Goal: Information Seeking & Learning: Learn about a topic

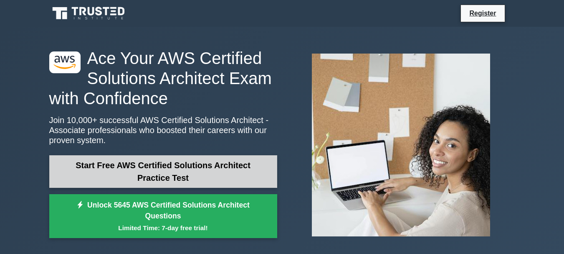
click at [201, 170] on link "Start Free AWS Certified Solutions Architect Practice Test" at bounding box center [163, 171] width 228 height 33
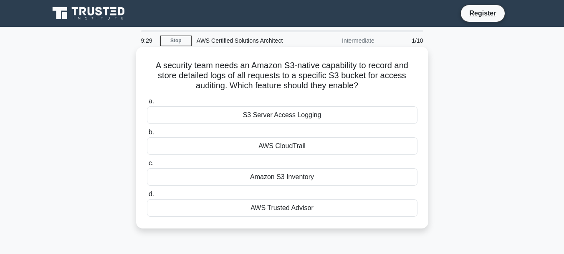
click at [292, 181] on div "Amazon S3 Inventory" at bounding box center [282, 177] width 271 height 18
click at [147, 166] on input "c. Amazon S3 Inventory" at bounding box center [147, 162] width 0 height 5
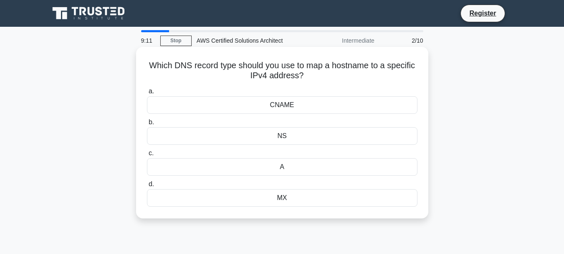
click at [320, 165] on div "A" at bounding box center [282, 167] width 271 height 18
click at [147, 156] on input "c. A" at bounding box center [147, 152] width 0 height 5
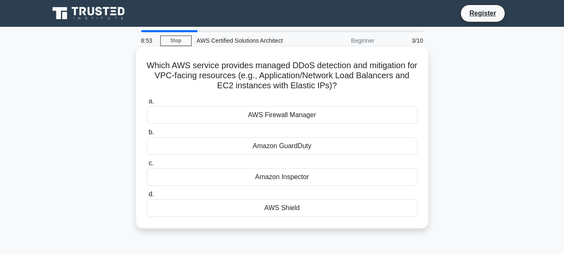
click at [295, 208] on div "AWS Shield" at bounding box center [282, 208] width 271 height 18
click at [147, 197] on input "d. AWS Shield" at bounding box center [147, 193] width 0 height 5
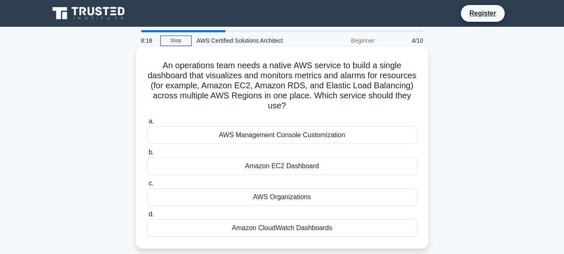
click at [295, 229] on div "Amazon CloudWatch Dashboards" at bounding box center [282, 228] width 271 height 18
click at [147, 217] on input "d. Amazon CloudWatch Dashboards" at bounding box center [147, 213] width 0 height 5
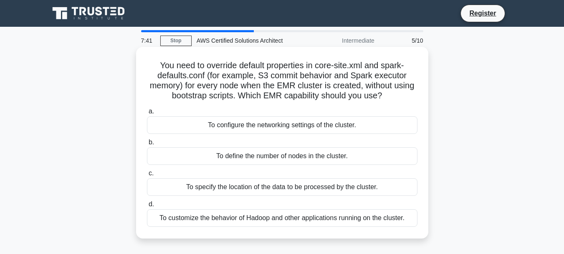
click at [258, 187] on div "To specify the location of the data to be processed by the cluster." at bounding box center [282, 187] width 271 height 18
click at [147, 176] on input "c. To specify the location of the data to be processed by the cluster." at bounding box center [147, 172] width 0 height 5
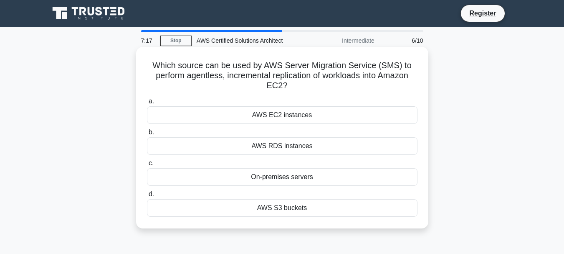
click at [289, 118] on div "AWS EC2 instances" at bounding box center [282, 115] width 271 height 18
click at [147, 104] on input "a. AWS EC2 instances" at bounding box center [147, 101] width 0 height 5
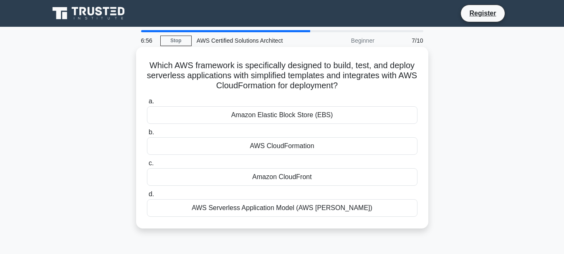
click at [286, 206] on div "AWS Serverless Application Model (AWS SAM)" at bounding box center [282, 208] width 271 height 18
click at [147, 197] on input "d. AWS Serverless Application Model (AWS SAM)" at bounding box center [147, 193] width 0 height 5
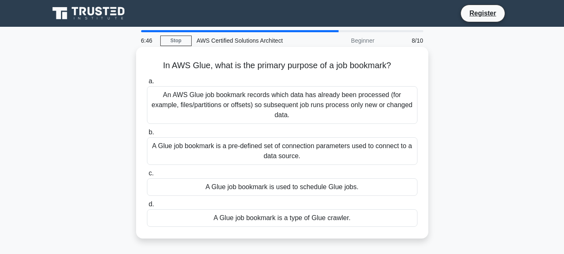
click at [326, 103] on div "An AWS Glue job bookmark records which data has already been processed (for exa…" at bounding box center [282, 105] width 271 height 38
click at [147, 84] on input "a. An AWS Glue job bookmark records which data has already been processed (for …" at bounding box center [147, 81] width 0 height 5
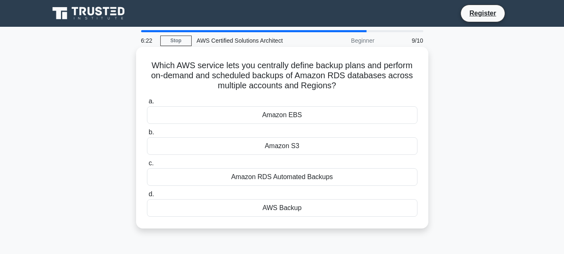
click at [300, 208] on div "AWS Backup" at bounding box center [282, 208] width 271 height 18
click at [147, 197] on input "d. AWS Backup" at bounding box center [147, 193] width 0 height 5
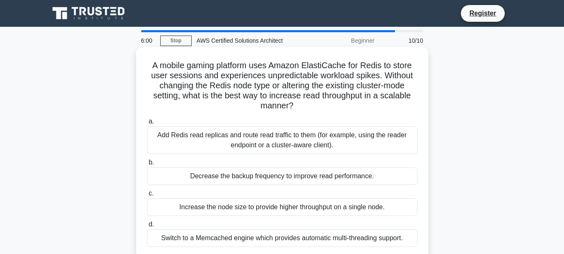
click at [307, 147] on div "Add Redis read replicas and route read traffic to them (for example, using the …" at bounding box center [282, 140] width 271 height 28
click at [147, 124] on input "a. Add Redis read replicas and route read traffic to them (for example, using t…" at bounding box center [147, 121] width 0 height 5
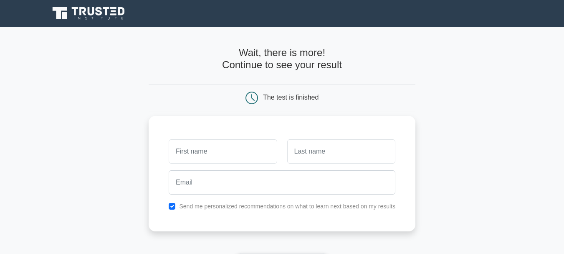
click at [204, 157] on input "text" at bounding box center [223, 151] width 108 height 24
type input "Basu"
click at [324, 145] on input "text" at bounding box center [341, 151] width 108 height 24
type input "Guha"
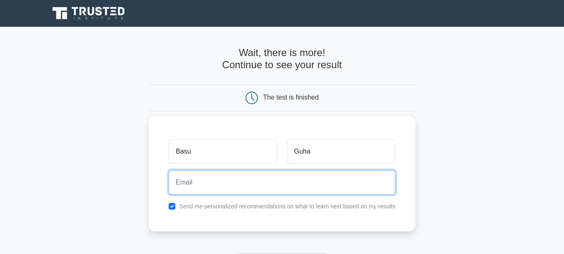
click at [260, 177] on input "email" at bounding box center [282, 182] width 227 height 24
type input "basupriya.guha@nishansspl.com"
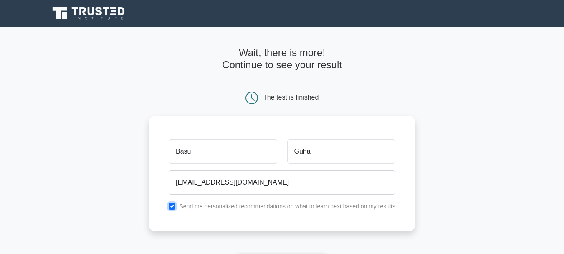
click at [173, 208] on input "checkbox" at bounding box center [172, 206] width 7 height 7
checkbox input "false"
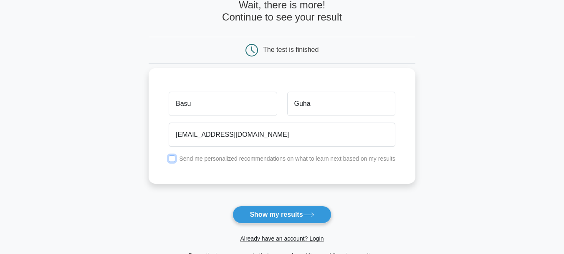
scroll to position [125, 0]
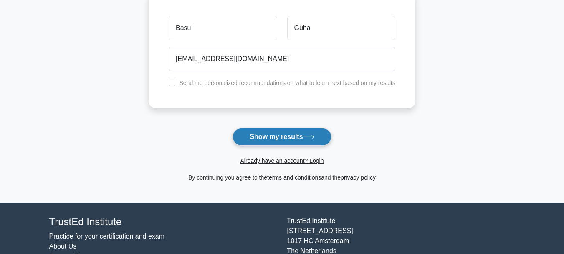
click at [284, 137] on button "Show my results" at bounding box center [282, 137] width 99 height 18
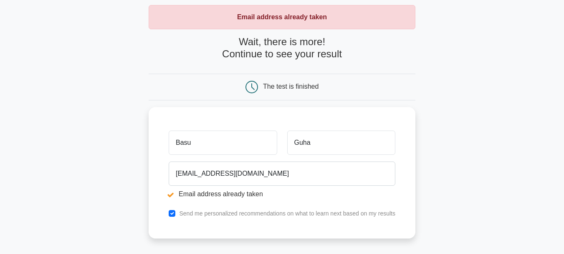
scroll to position [84, 0]
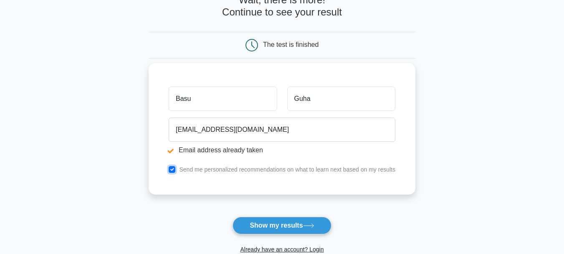
click at [174, 172] on input "checkbox" at bounding box center [172, 169] width 7 height 7
checkbox input "false"
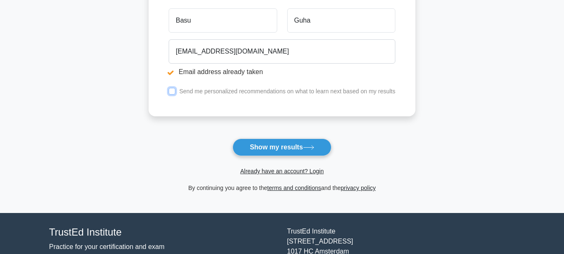
scroll to position [167, 0]
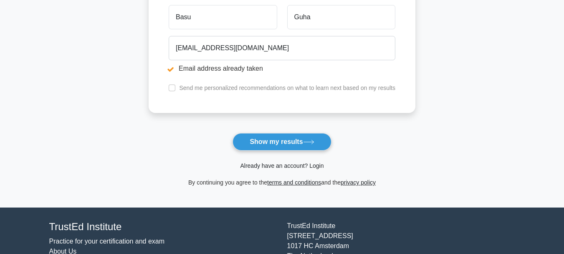
click at [308, 166] on link "Already have an account? Login" at bounding box center [282, 165] width 84 height 7
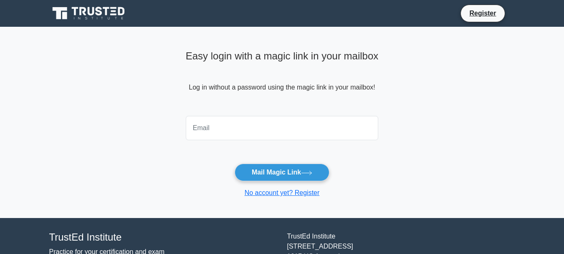
click at [226, 130] on input "email" at bounding box center [282, 128] width 193 height 24
type input "[EMAIL_ADDRESS][DOMAIN_NAME]"
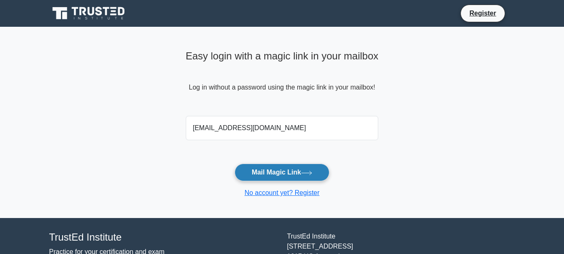
click at [283, 176] on button "Mail Magic Link" at bounding box center [282, 172] width 95 height 18
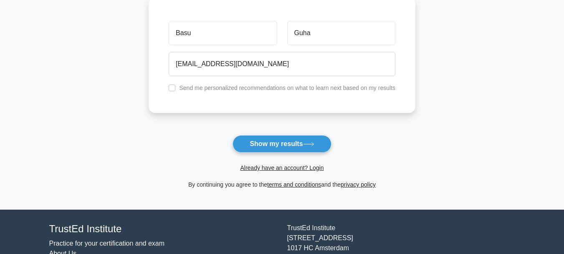
scroll to position [125, 0]
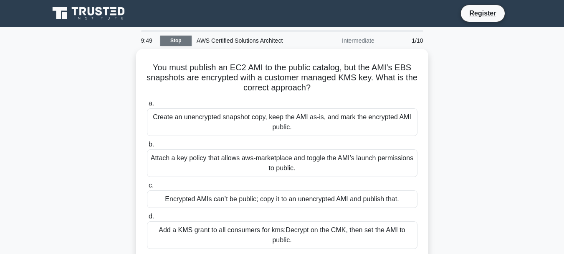
click at [179, 41] on link "Stop" at bounding box center [175, 41] width 31 height 10
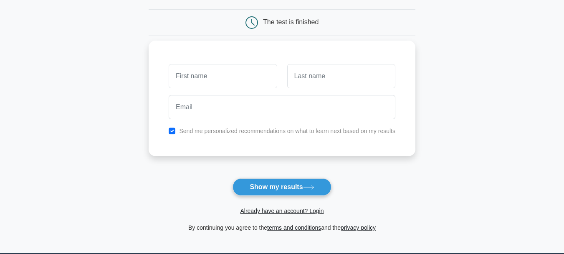
scroll to position [84, 0]
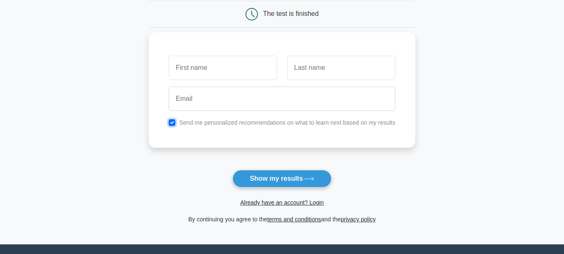
click at [173, 124] on input "checkbox" at bounding box center [172, 122] width 7 height 7
checkbox input "false"
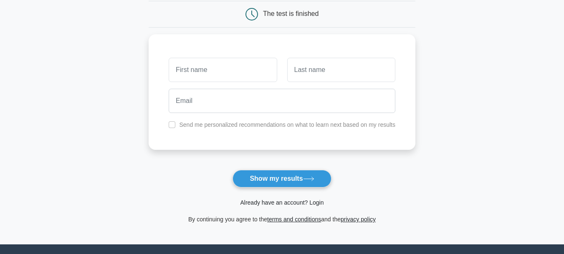
click at [293, 203] on link "Already have an account? Login" at bounding box center [282, 202] width 84 height 7
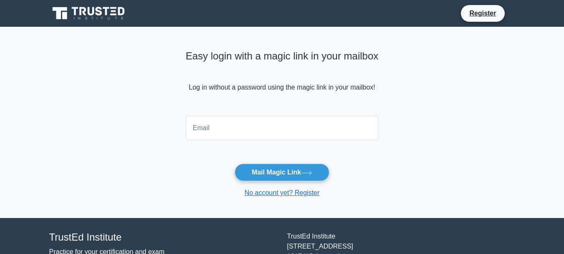
click at [213, 132] on input "email" at bounding box center [282, 128] width 193 height 24
type input "[EMAIL_ADDRESS][DOMAIN_NAME]"
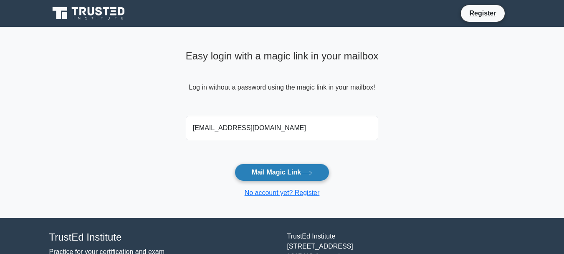
click at [283, 175] on button "Mail Magic Link" at bounding box center [282, 172] width 95 height 18
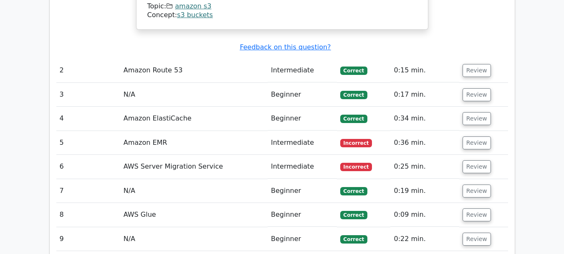
scroll to position [1003, 0]
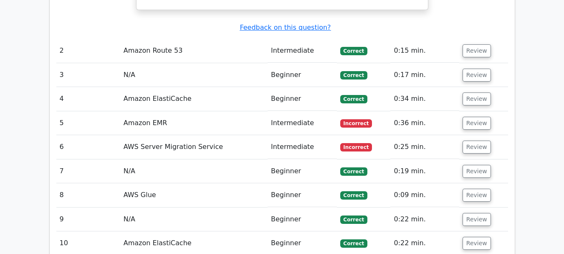
click at [165, 111] on td "Amazon EMR" at bounding box center [193, 123] width 147 height 24
click at [473, 117] on button "Review" at bounding box center [477, 123] width 28 height 13
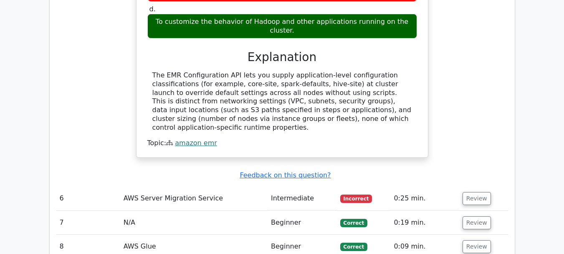
scroll to position [1295, 0]
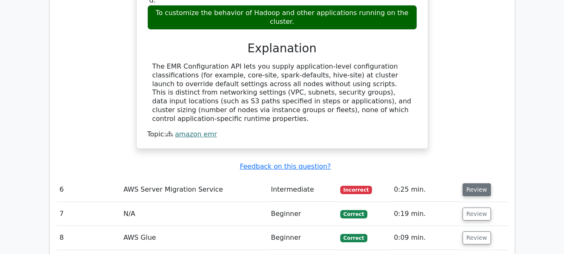
click at [473, 183] on button "Review" at bounding box center [477, 189] width 28 height 13
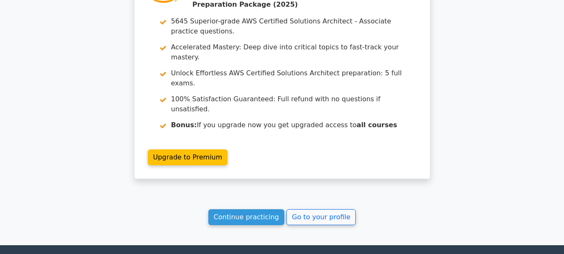
scroll to position [2014, 0]
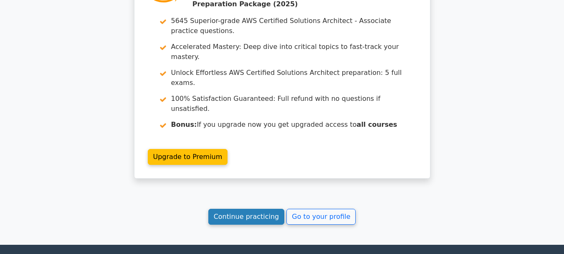
click at [262, 208] on link "Continue practicing" at bounding box center [246, 216] width 76 height 16
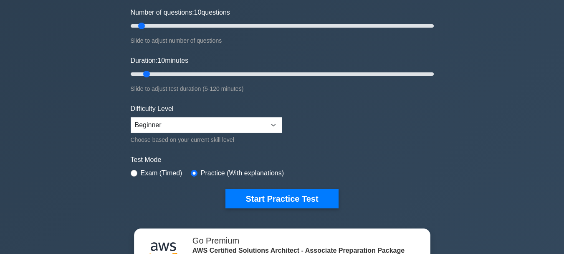
scroll to position [125, 0]
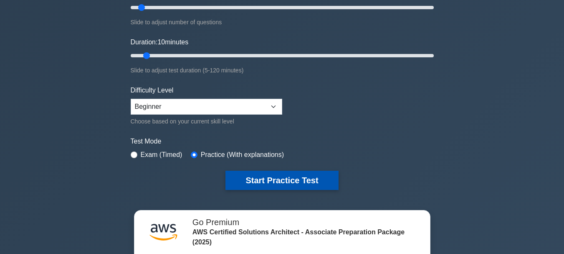
click at [283, 175] on button "Start Practice Test" at bounding box center [282, 179] width 113 height 19
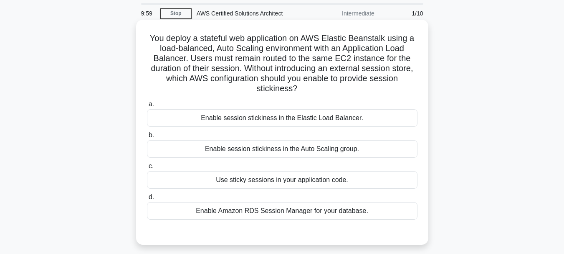
scroll to position [42, 0]
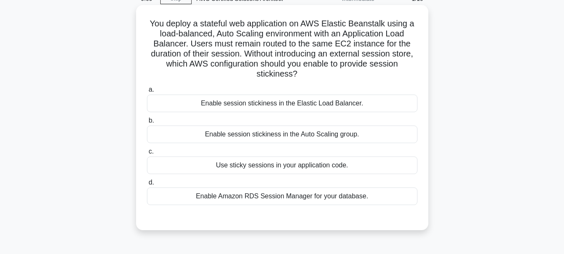
click at [330, 104] on div "Enable session stickiness in the Elastic Load Balancer." at bounding box center [282, 103] width 271 height 18
click at [147, 92] on input "a. Enable session stickiness in the Elastic Load Balancer." at bounding box center [147, 89] width 0 height 5
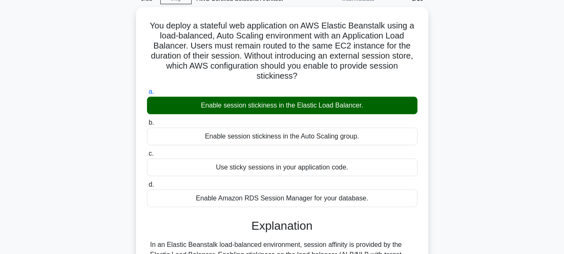
scroll to position [198, 0]
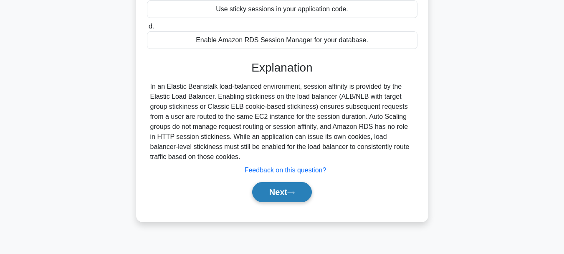
click at [287, 191] on button "Next" at bounding box center [282, 192] width 60 height 20
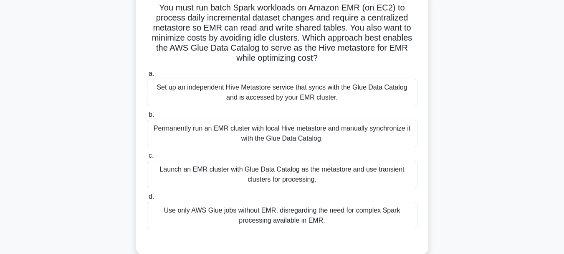
scroll to position [72, 0]
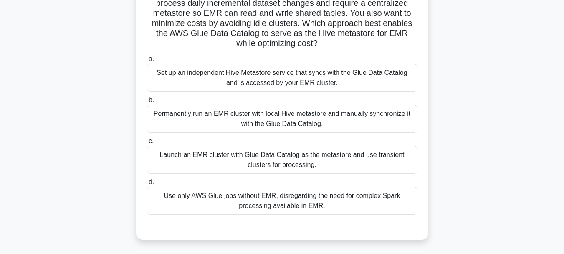
click at [315, 159] on div "Launch an EMR cluster with Glue Data Catalog as the metastore and use transient…" at bounding box center [282, 160] width 271 height 28
click at [147, 144] on input "c. Launch an EMR cluster with Glue Data Catalog as the metastore and use transi…" at bounding box center [147, 140] width 0 height 5
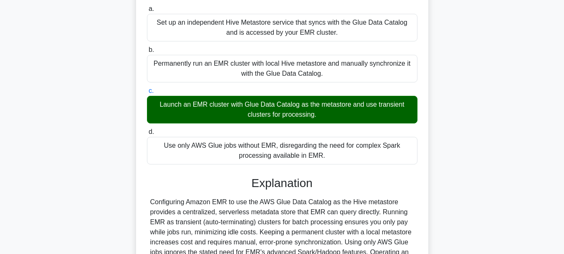
scroll to position [222, 0]
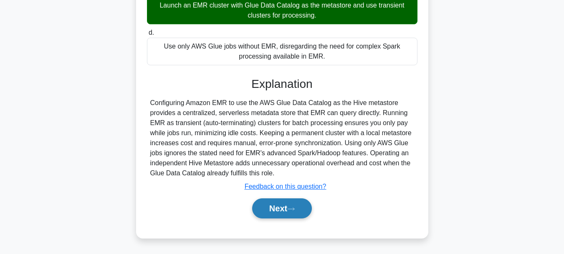
click at [285, 203] on button "Next" at bounding box center [282, 208] width 60 height 20
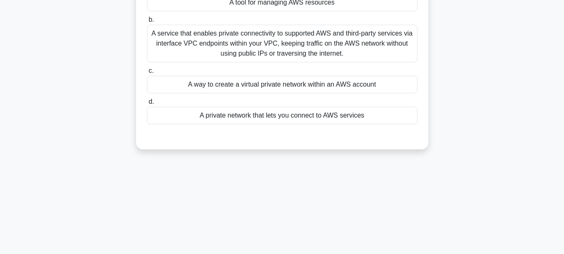
scroll to position [30, 0]
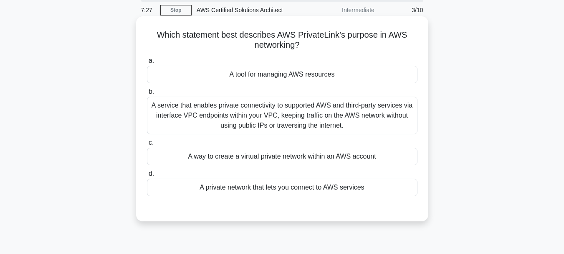
click at [350, 122] on div "A service that enables private connectivity to supported AWS and third-party se…" at bounding box center [282, 115] width 271 height 38
click at [147, 94] on input "b. A service that enables private connectivity to supported AWS and third-party…" at bounding box center [147, 91] width 0 height 5
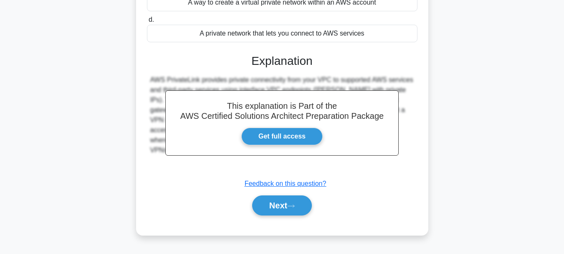
scroll to position [198, 0]
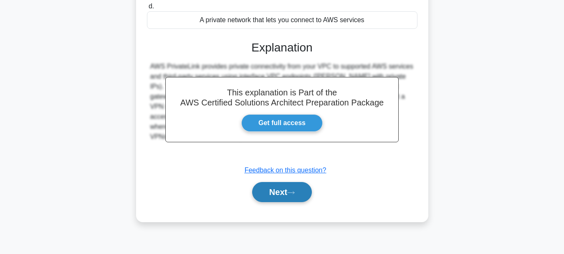
click at [280, 190] on button "Next" at bounding box center [282, 192] width 60 height 20
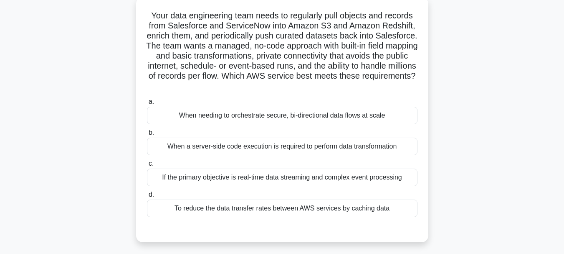
scroll to position [72, 0]
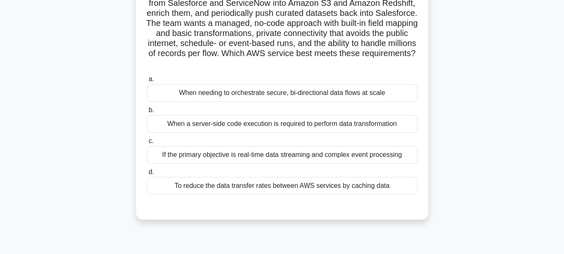
click at [352, 154] on div "If the primary objective is real-time data streaming and complex event processi…" at bounding box center [282, 155] width 271 height 18
click at [147, 144] on input "c. If the primary objective is real-time data streaming and complex event proce…" at bounding box center [147, 140] width 0 height 5
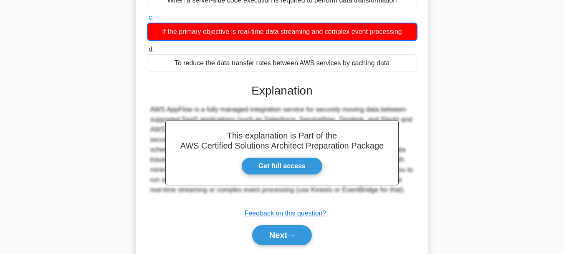
scroll to position [223, 0]
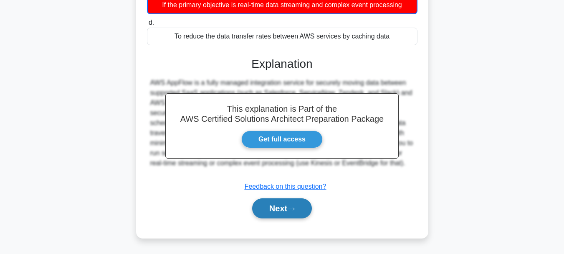
click at [287, 206] on button "Next" at bounding box center [282, 208] width 60 height 20
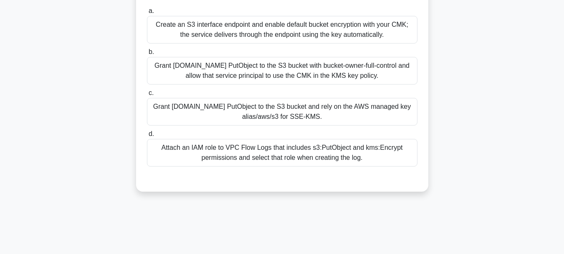
scroll to position [30, 0]
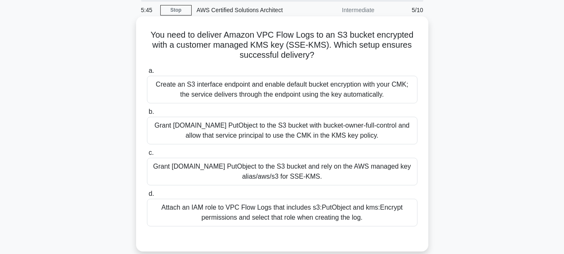
click at [382, 134] on div "Grant delivery.logs.amazonaws.com PutObject to the S3 bucket with bucket-owner-…" at bounding box center [282, 131] width 271 height 28
click at [147, 114] on input "b. Grant delivery.logs.amazonaws.com PutObject to the S3 bucket with bucket-own…" at bounding box center [147, 111] width 0 height 5
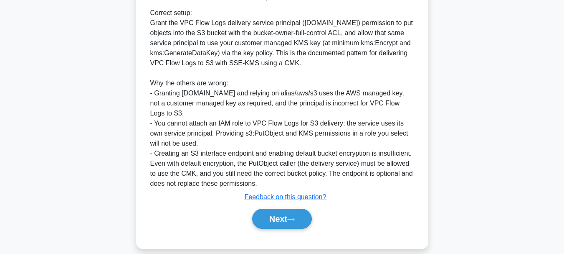
scroll to position [292, 0]
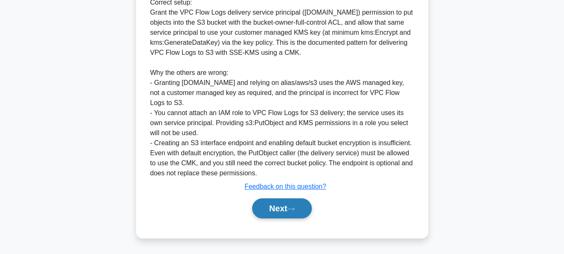
click at [277, 211] on button "Next" at bounding box center [282, 208] width 60 height 20
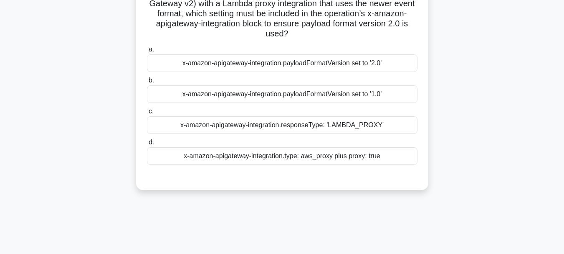
scroll to position [30, 0]
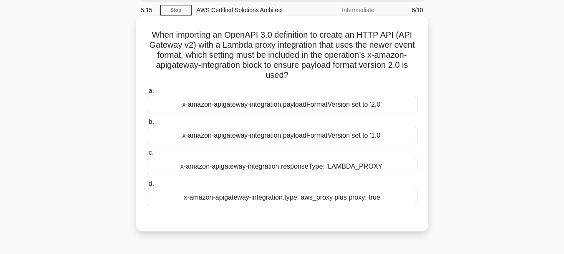
click at [320, 107] on div "x-amazon-apigateway-integration.payloadFormatVersion set to '2.0'" at bounding box center [282, 105] width 271 height 18
click at [147, 94] on input "a. x-amazon-apigateway-integration.payloadFormatVersion set to '2.0'" at bounding box center [147, 90] width 0 height 5
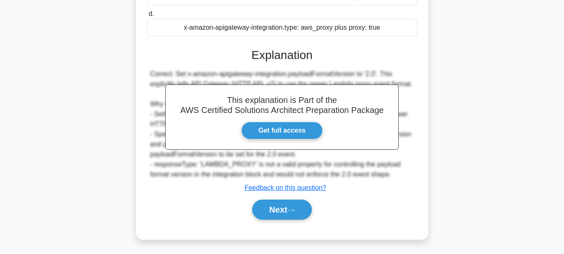
scroll to position [202, 0]
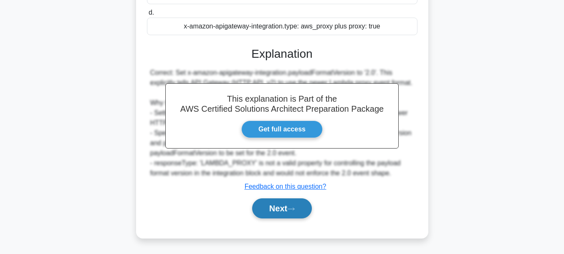
click at [290, 202] on button "Next" at bounding box center [282, 208] width 60 height 20
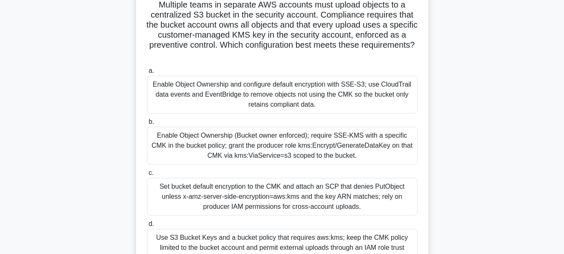
scroll to position [84, 0]
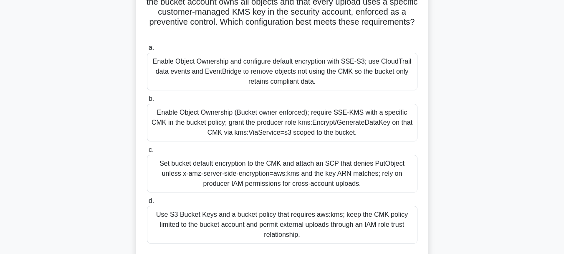
click at [375, 125] on div "Enable Object Ownership (Bucket owner enforced); require SSE-KMS with a specifi…" at bounding box center [282, 123] width 271 height 38
click at [147, 102] on input "b. Enable Object Ownership (Bucket owner enforced); require SSE-KMS with a spec…" at bounding box center [147, 98] width 0 height 5
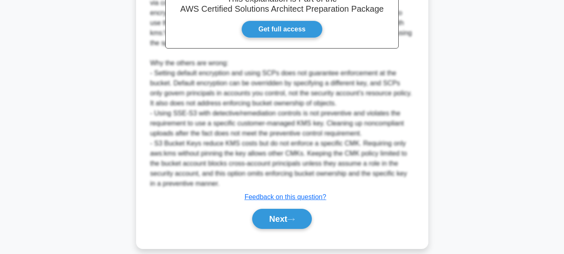
scroll to position [392, 0]
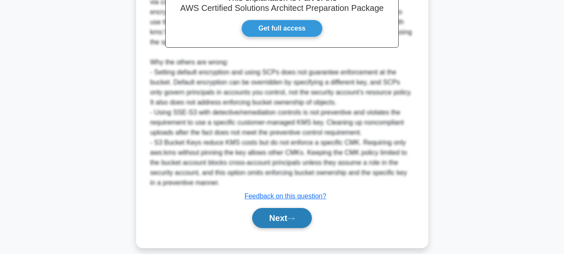
click at [287, 208] on button "Next" at bounding box center [282, 218] width 60 height 20
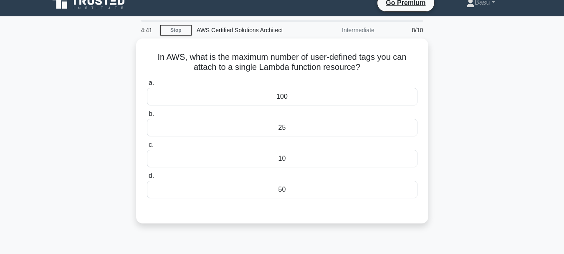
scroll to position [0, 0]
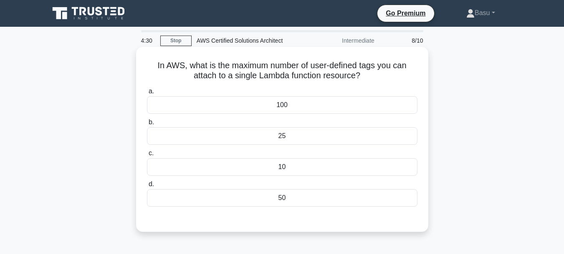
click at [307, 108] on div "100" at bounding box center [282, 105] width 271 height 18
click at [147, 94] on input "a. 100" at bounding box center [147, 91] width 0 height 5
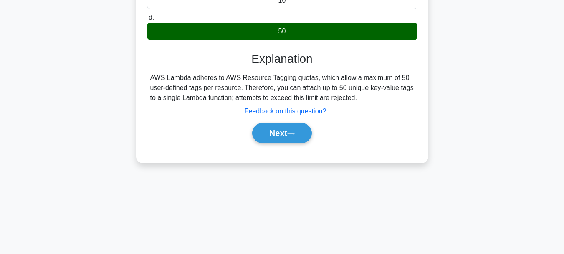
scroll to position [198, 0]
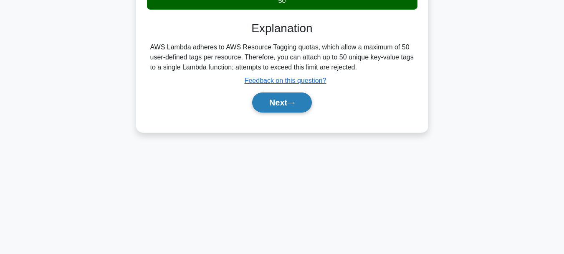
click at [284, 94] on button "Next" at bounding box center [282, 102] width 60 height 20
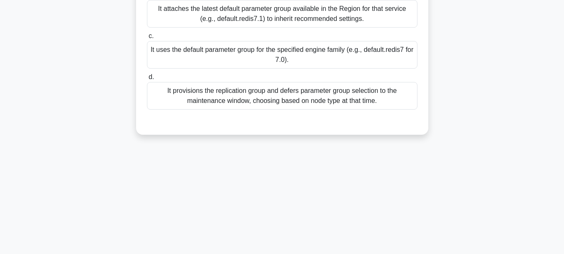
scroll to position [30, 0]
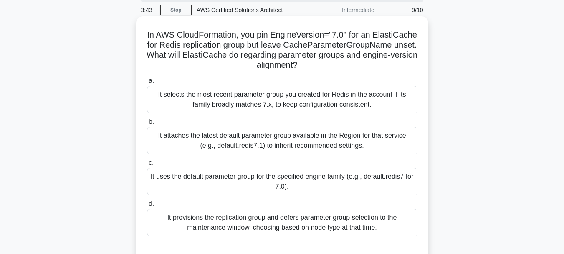
click at [329, 184] on div "It uses the default parameter group for the specified engine family (e.g., defa…" at bounding box center [282, 182] width 271 height 28
click at [147, 165] on input "c. It uses the default parameter group for the specified engine family (e.g., d…" at bounding box center [147, 162] width 0 height 5
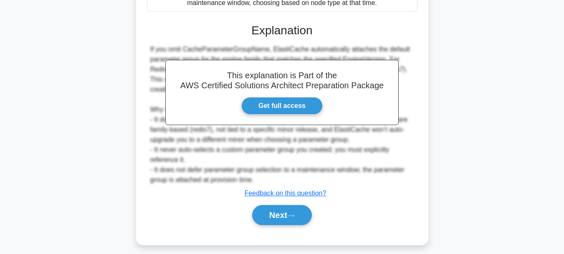
scroll to position [262, 0]
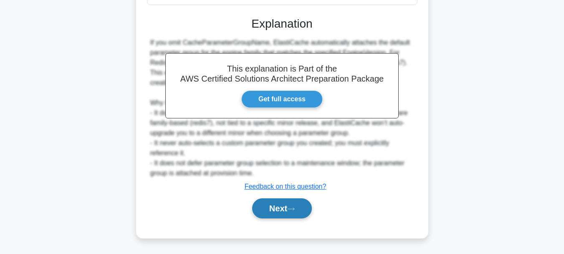
click at [263, 210] on button "Next" at bounding box center [282, 208] width 60 height 20
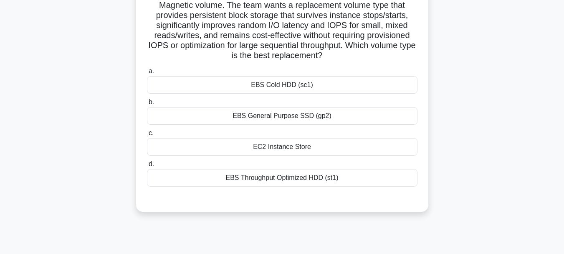
scroll to position [30, 0]
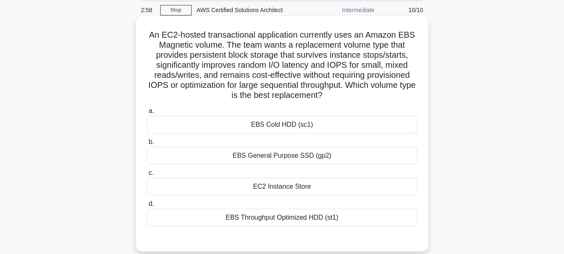
click at [315, 218] on div "EBS Throughput Optimized HDD (st1)" at bounding box center [282, 217] width 271 height 18
click at [147, 206] on input "d. EBS Throughput Optimized HDD (st1)" at bounding box center [147, 203] width 0 height 5
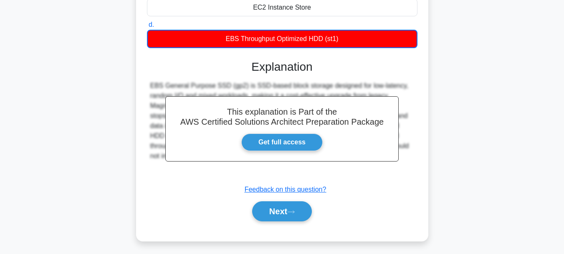
scroll to position [213, 0]
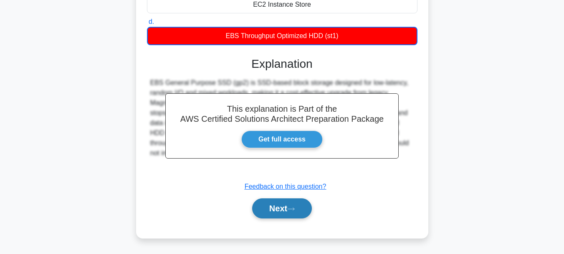
click at [263, 209] on button "Next" at bounding box center [282, 208] width 60 height 20
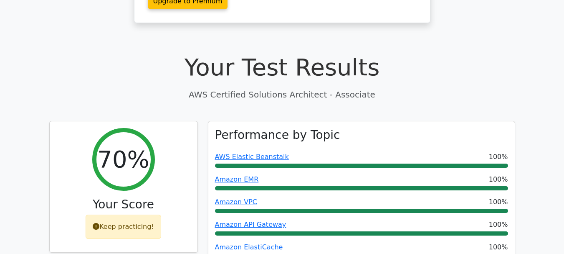
scroll to position [292, 0]
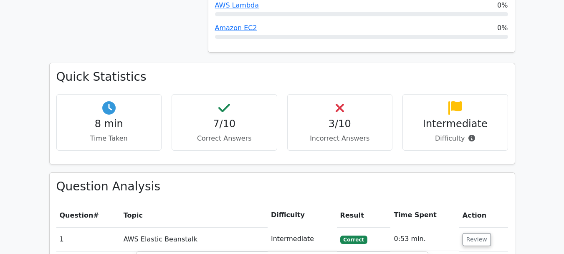
scroll to position [501, 0]
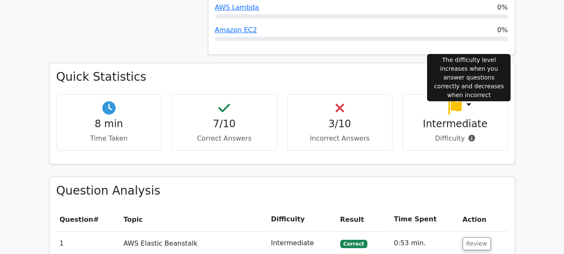
click at [469, 135] on icon at bounding box center [472, 138] width 7 height 7
click at [472, 135] on icon at bounding box center [472, 138] width 7 height 7
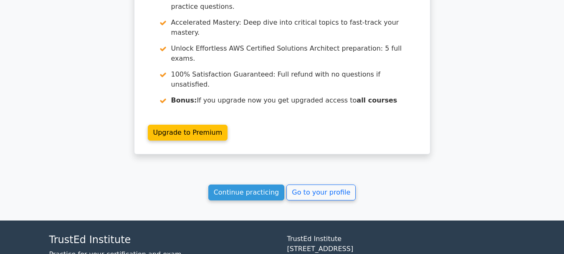
scroll to position [1434, 0]
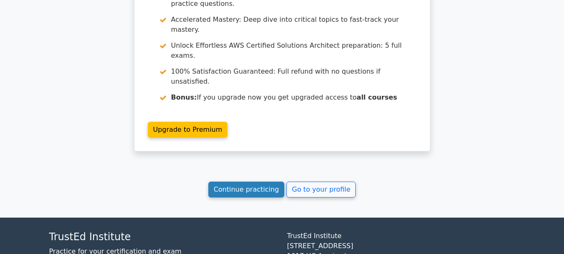
click at [252, 181] on link "Continue practicing" at bounding box center [246, 189] width 76 height 16
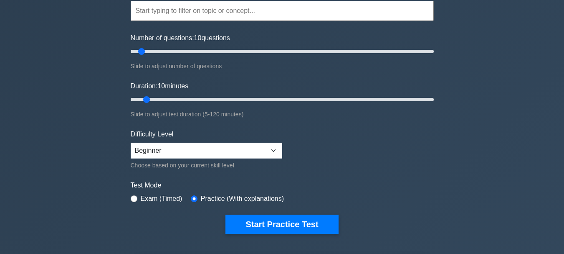
scroll to position [84, 0]
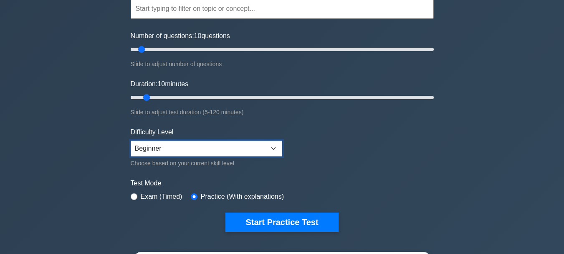
click at [282, 144] on select "Beginner Intermediate Expert" at bounding box center [207, 148] width 152 height 16
select select "intermediate"
click at [131, 140] on select "Beginner Intermediate Expert" at bounding box center [207, 148] width 152 height 16
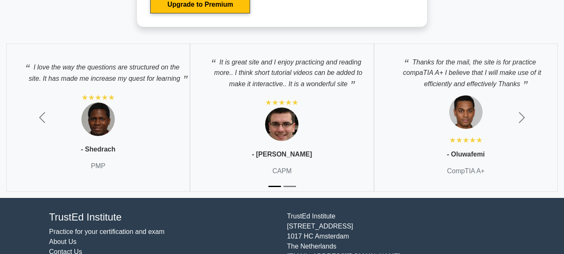
scroll to position [2941, 0]
